Goal: Information Seeking & Learning: Learn about a topic

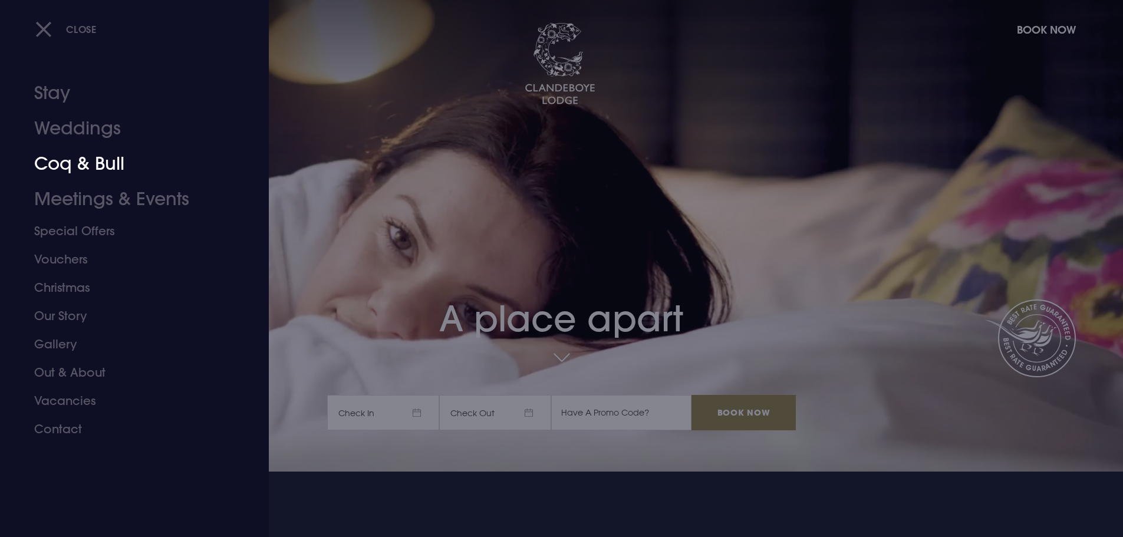
click at [93, 163] on link "Coq & Bull" at bounding box center [127, 163] width 186 height 35
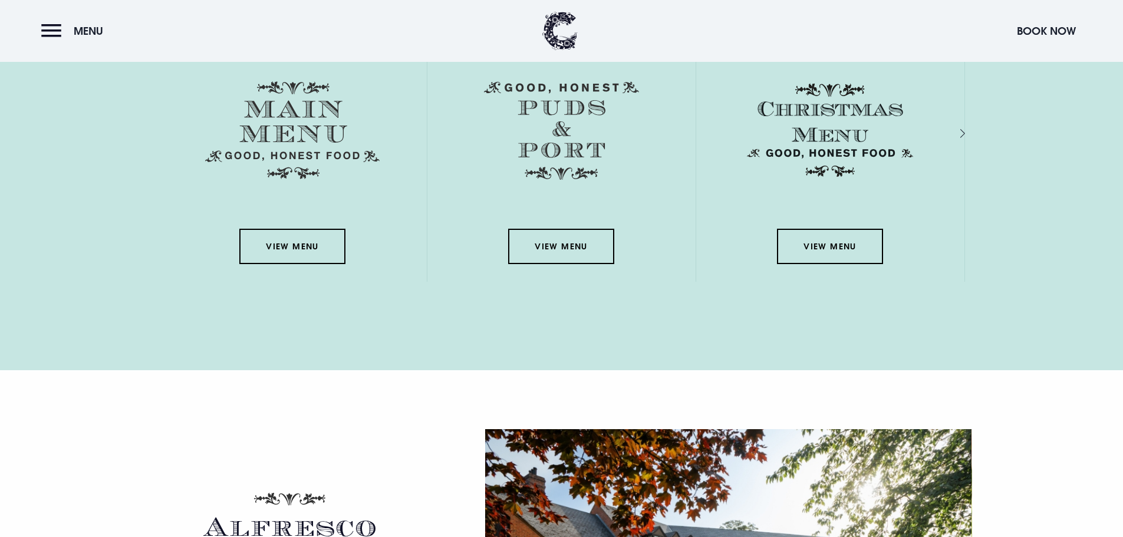
scroll to position [1828, 0]
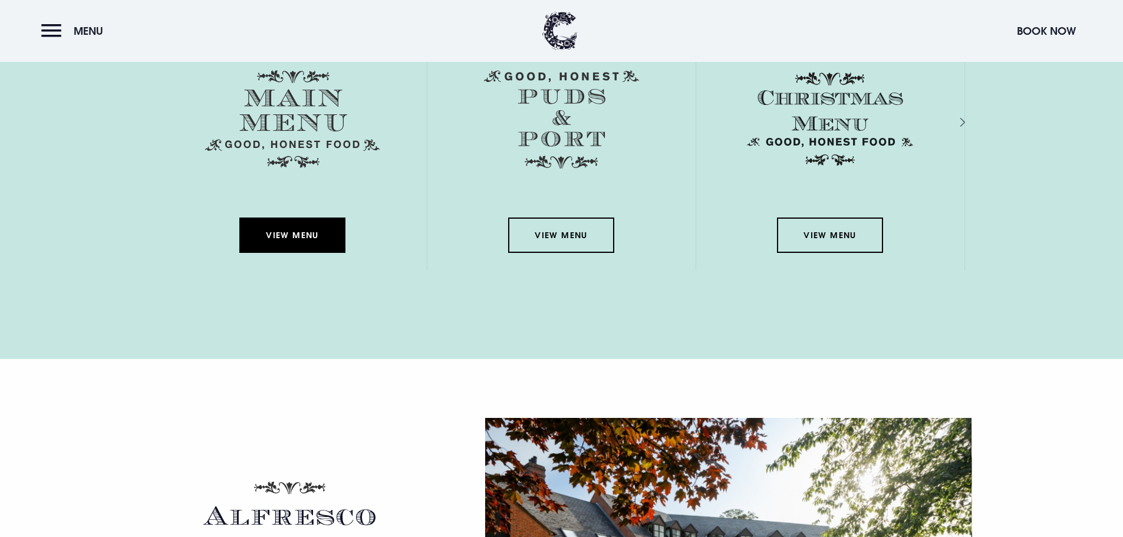
click at [311, 236] on link "View Menu" at bounding box center [292, 235] width 106 height 35
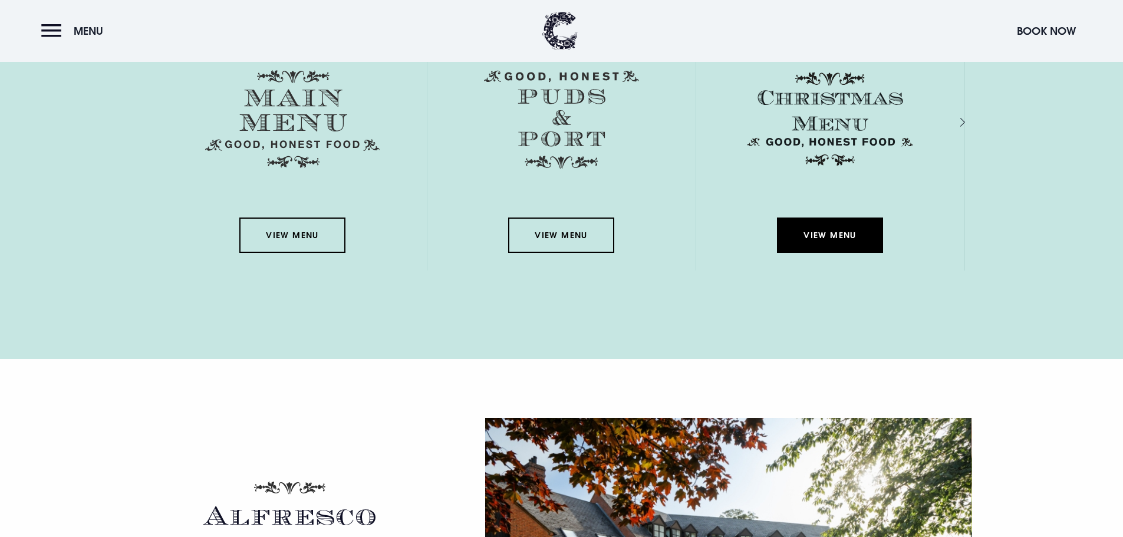
click at [836, 233] on link "View Menu" at bounding box center [830, 235] width 106 height 35
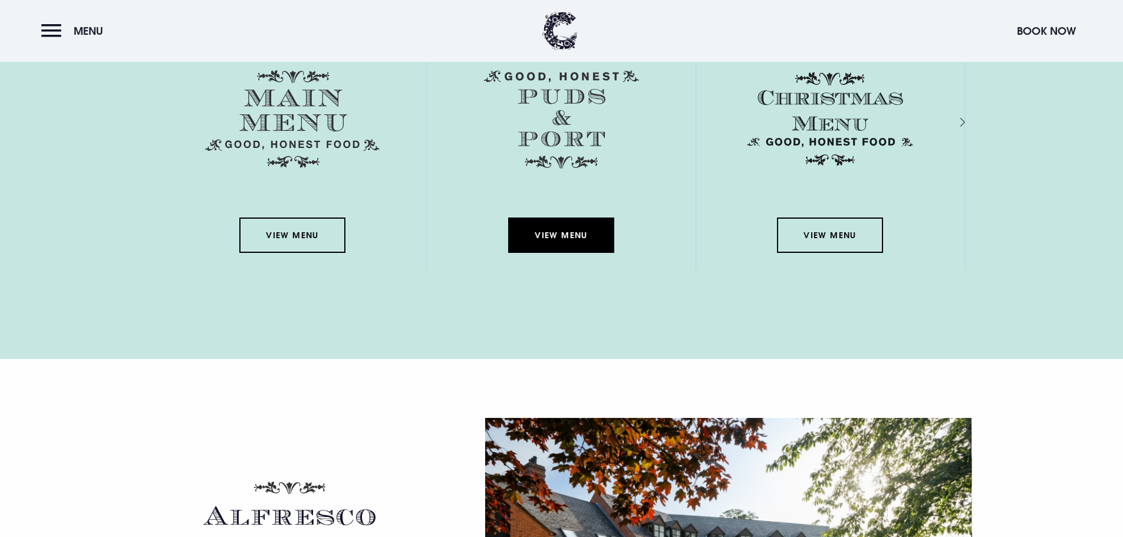
click at [593, 225] on link "View Menu" at bounding box center [561, 235] width 106 height 35
